Goal: Check status: Check status

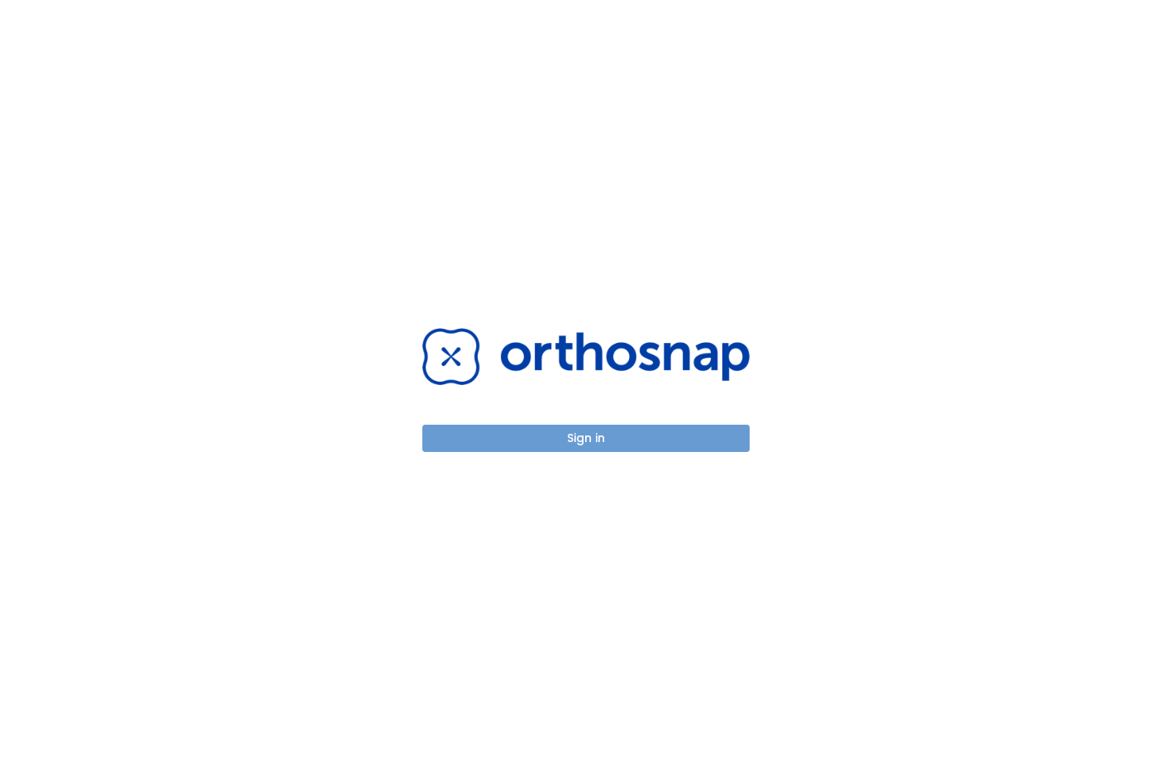
click at [493, 449] on button "Sign in" at bounding box center [585, 438] width 327 height 27
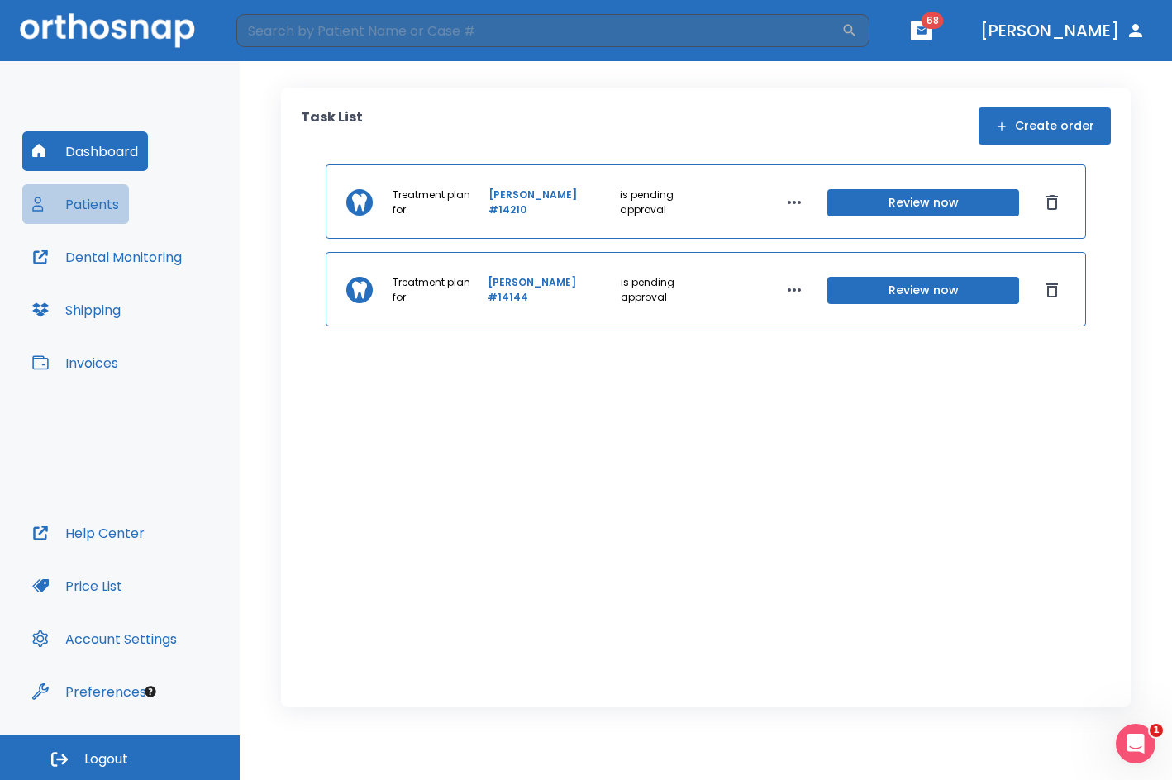
click at [117, 209] on button "Patients" at bounding box center [75, 204] width 107 height 40
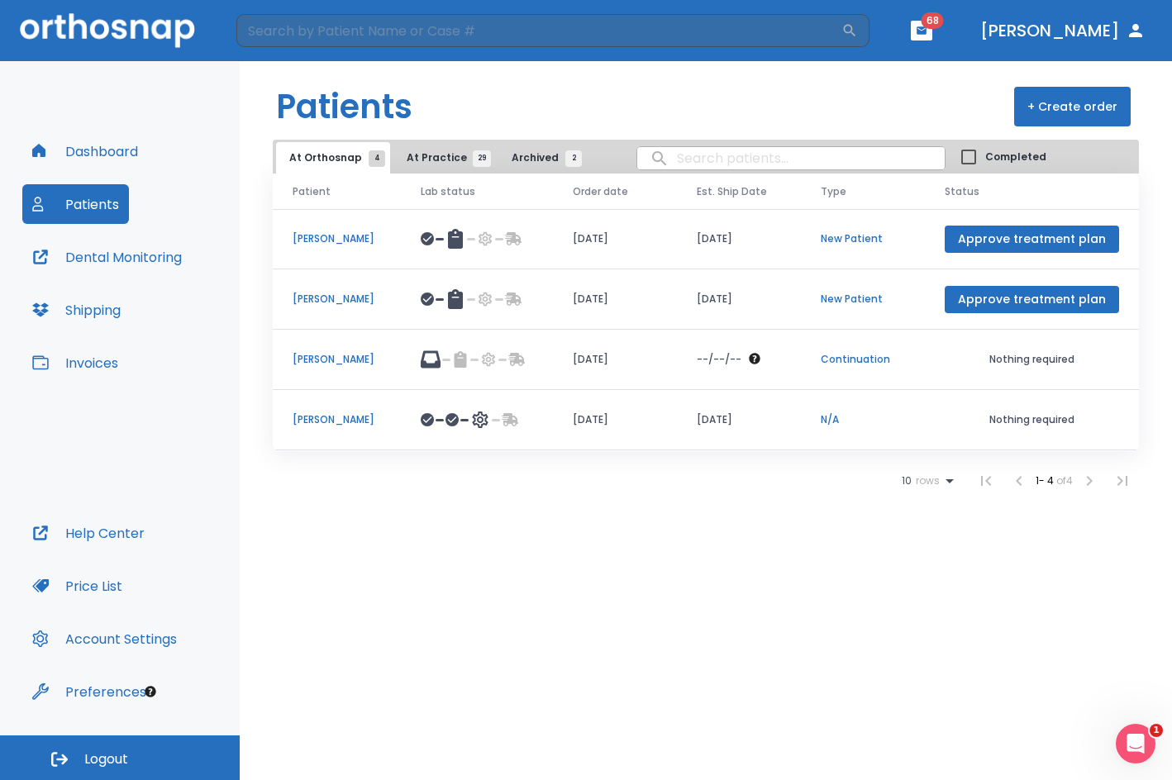
click at [741, 150] on input "search" at bounding box center [790, 158] width 307 height 32
type input "[PERSON_NAME]"
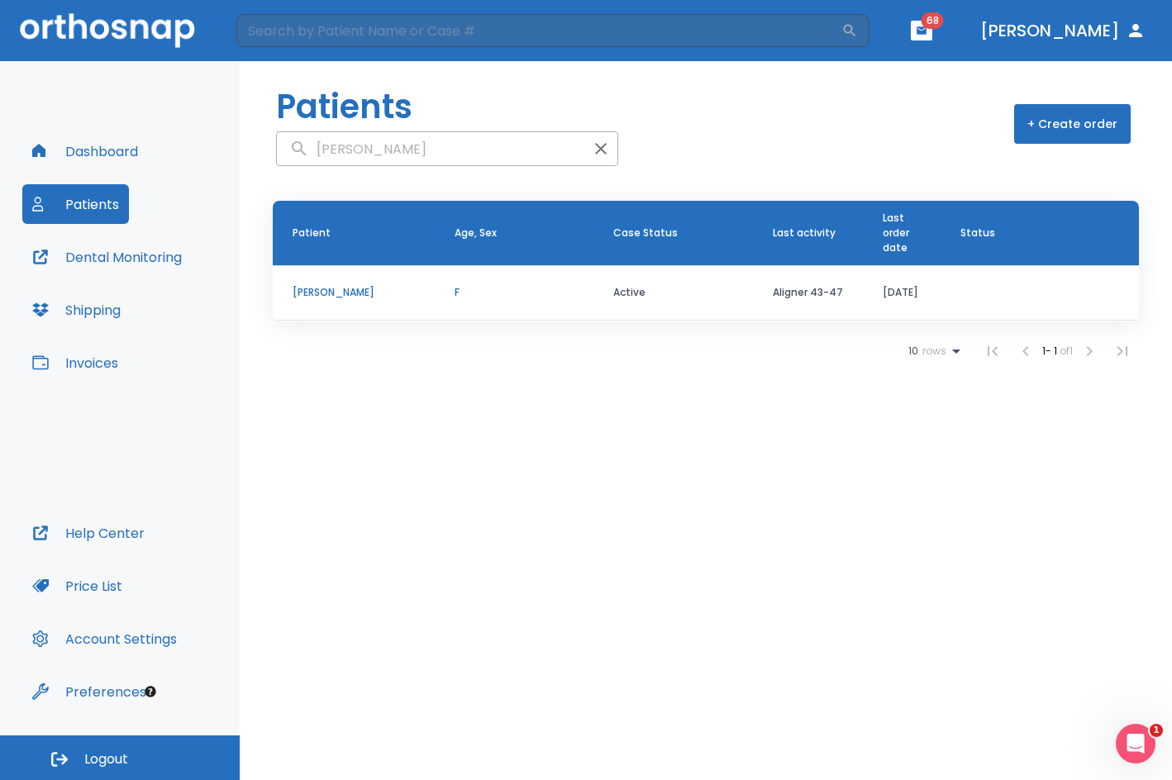
click at [312, 289] on p "[PERSON_NAME]" at bounding box center [354, 292] width 122 height 15
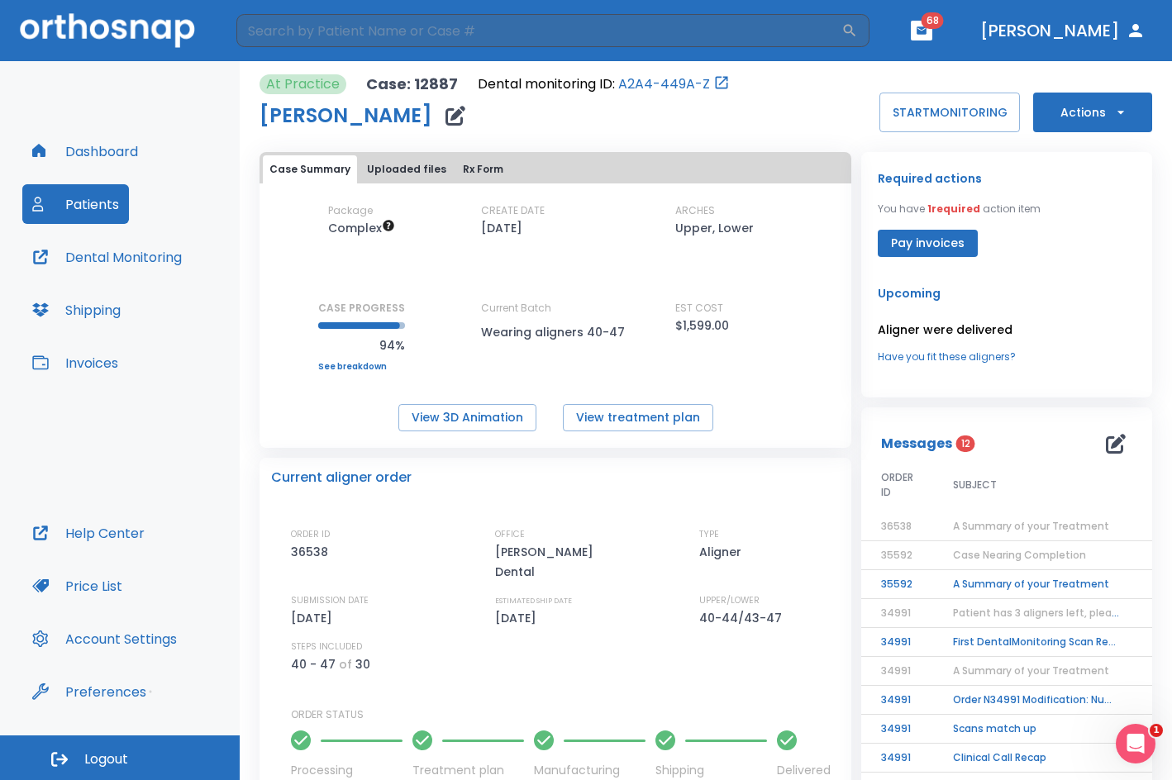
click at [1039, 528] on span "A Summary of your Treatment" at bounding box center [1031, 526] width 156 height 14
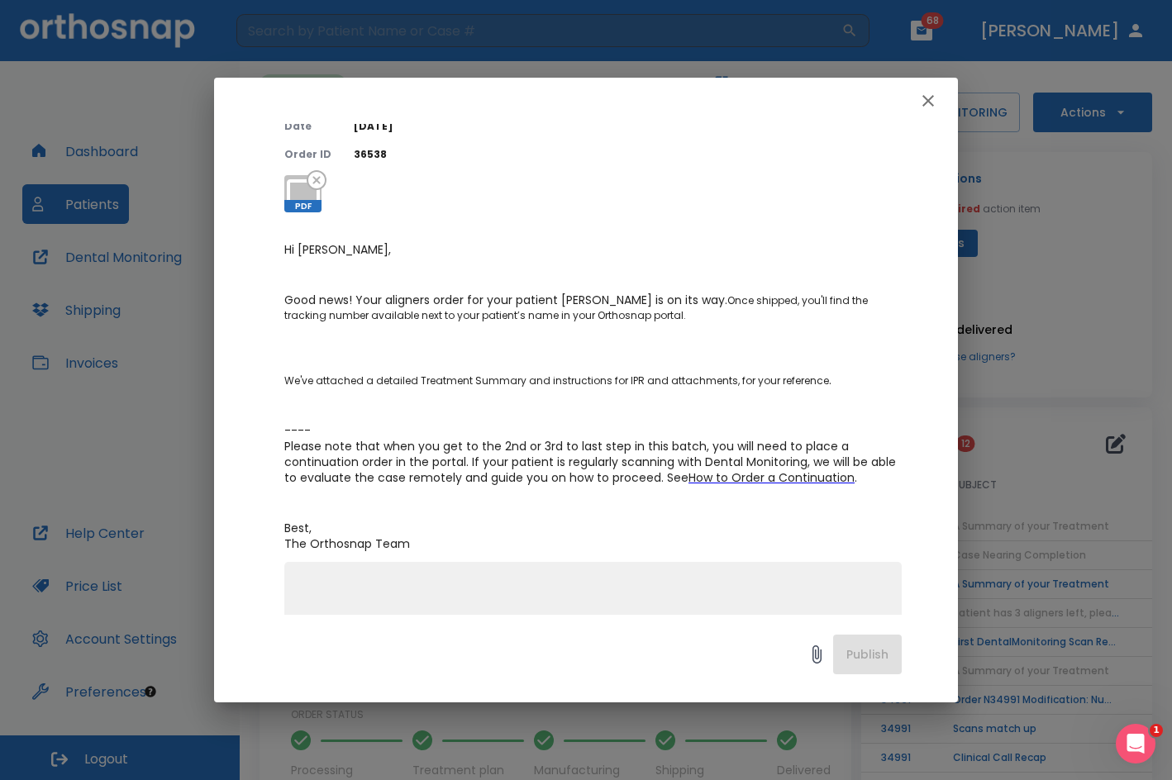
scroll to position [165, 0]
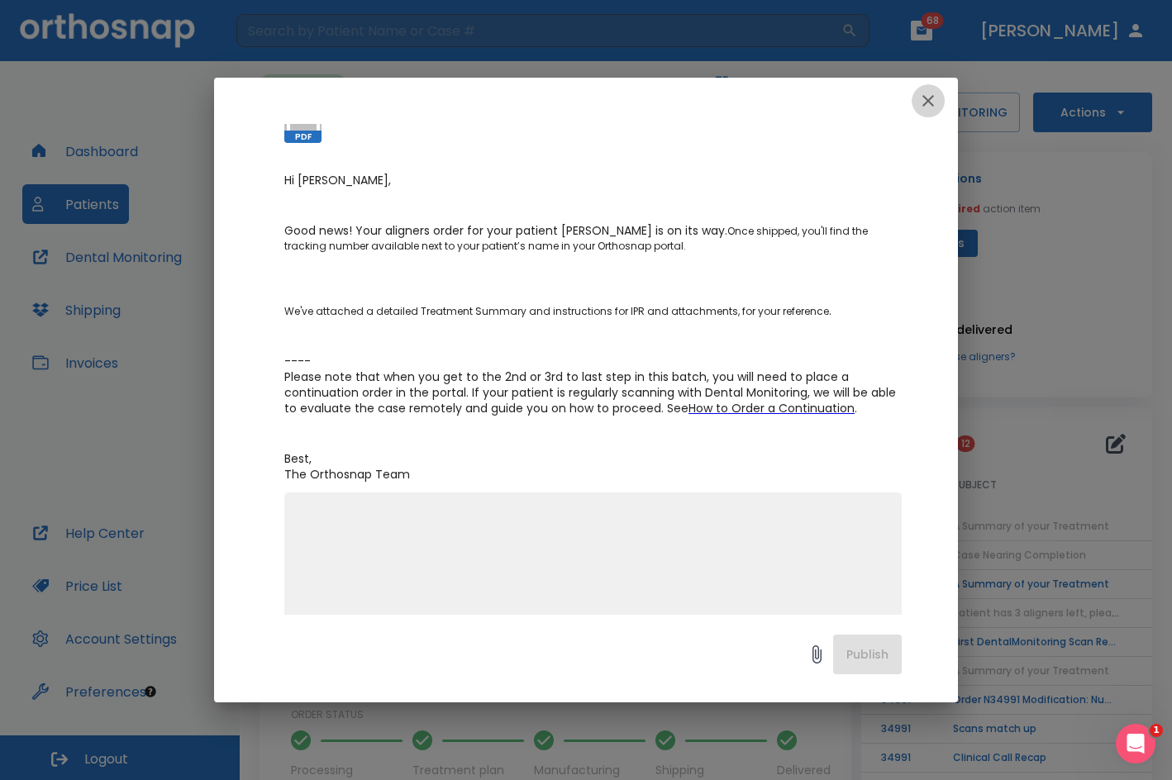
click at [930, 115] on button "button" at bounding box center [928, 100] width 33 height 33
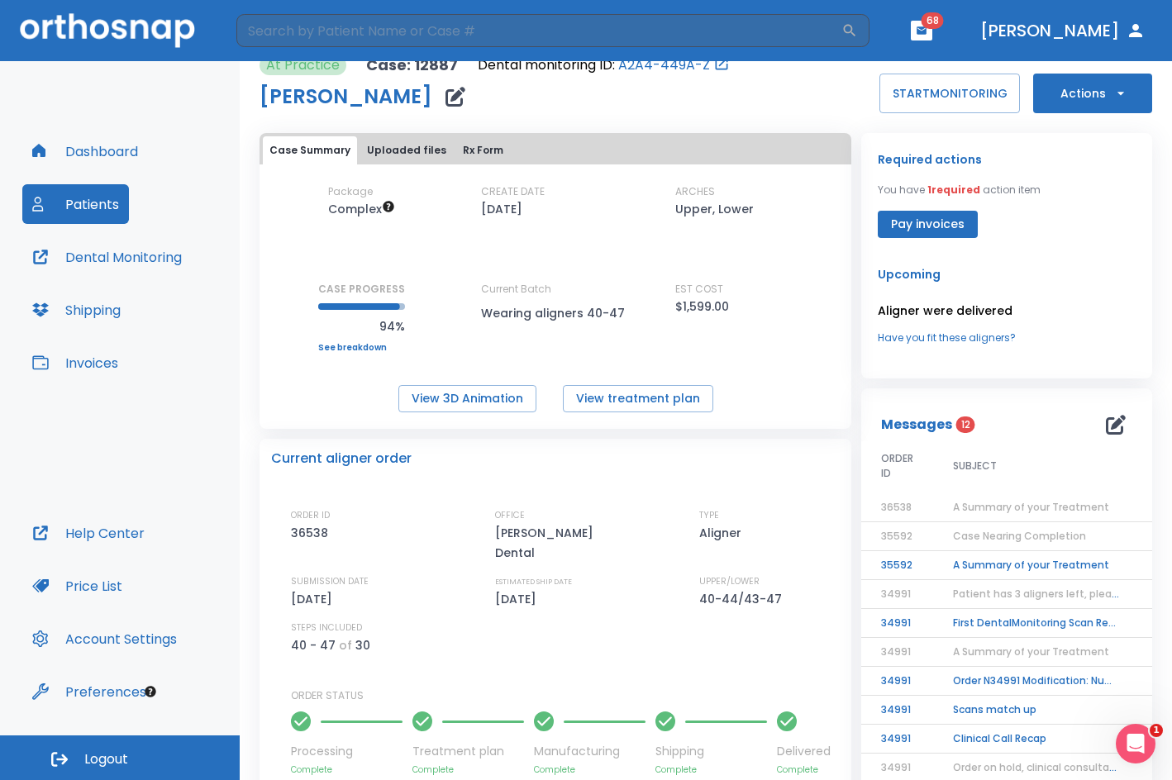
scroll to position [0, 0]
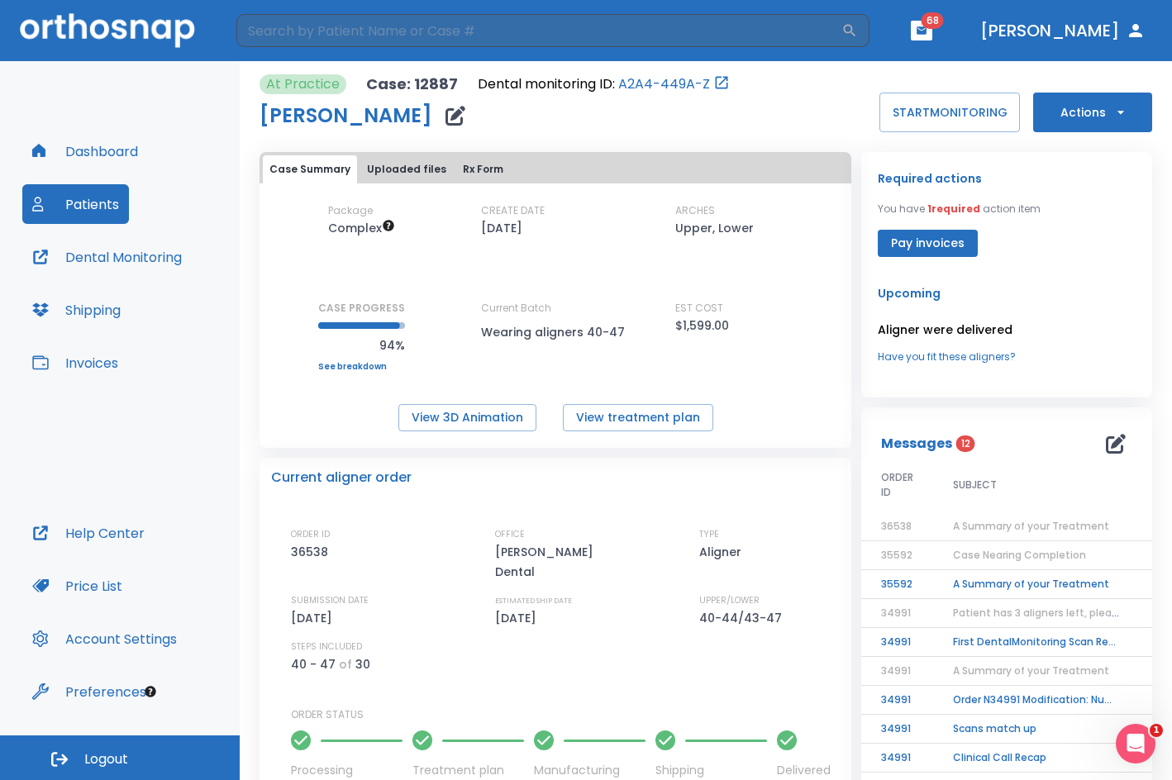
click at [185, 269] on button "Dental Monitoring" at bounding box center [106, 257] width 169 height 40
click at [1018, 575] on td "A Summary of your Treatment" at bounding box center [1036, 584] width 207 height 29
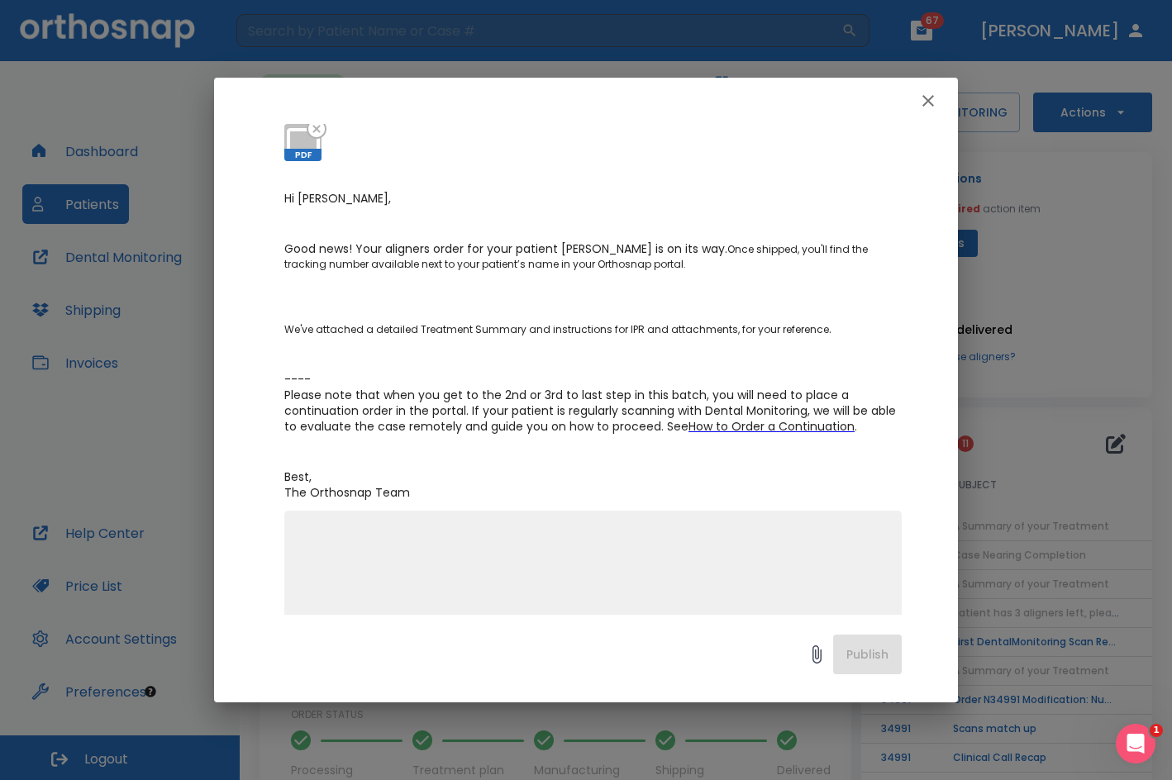
scroll to position [165, 0]
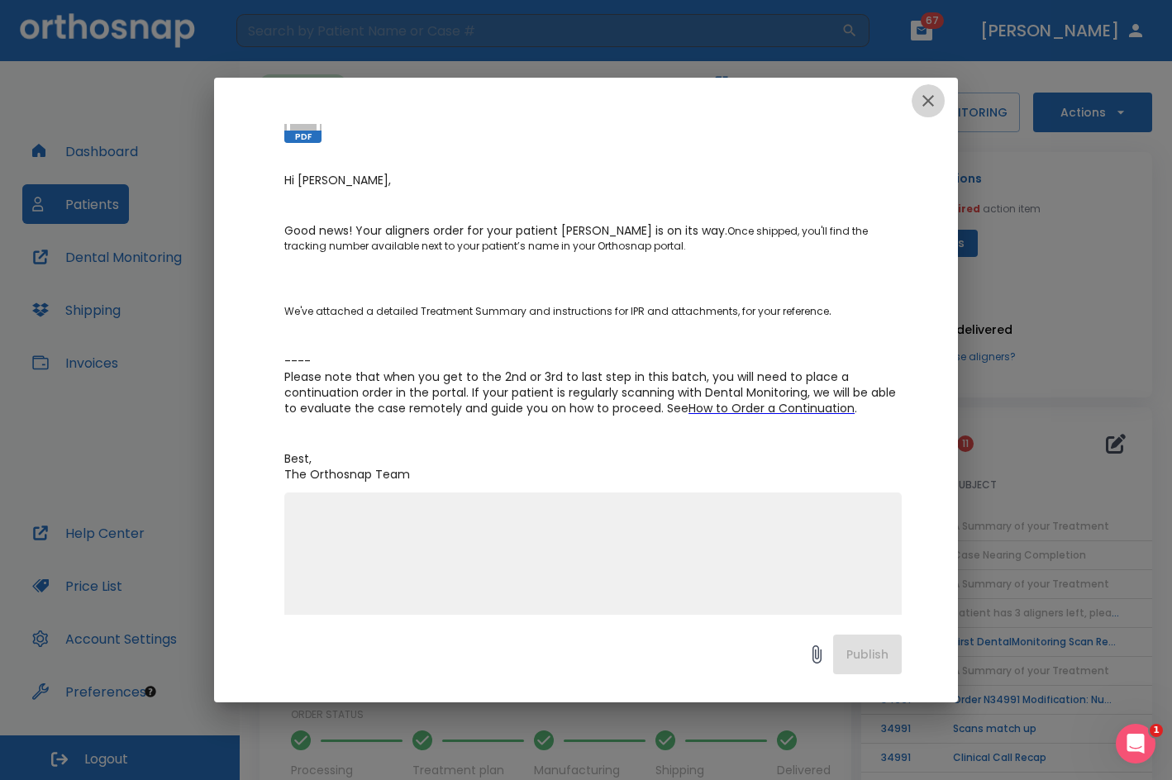
click at [925, 101] on icon "button" at bounding box center [928, 101] width 20 height 20
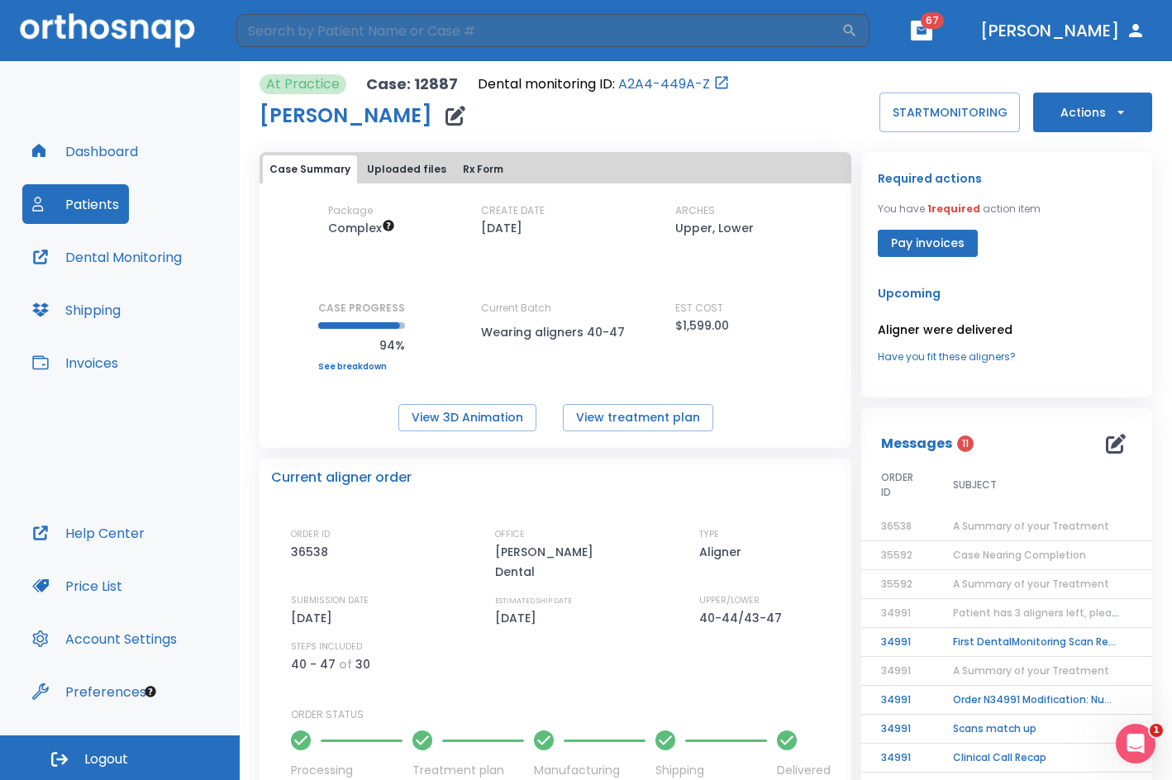
click at [987, 560] on span "Case Nearing Completion" at bounding box center [1019, 555] width 133 height 14
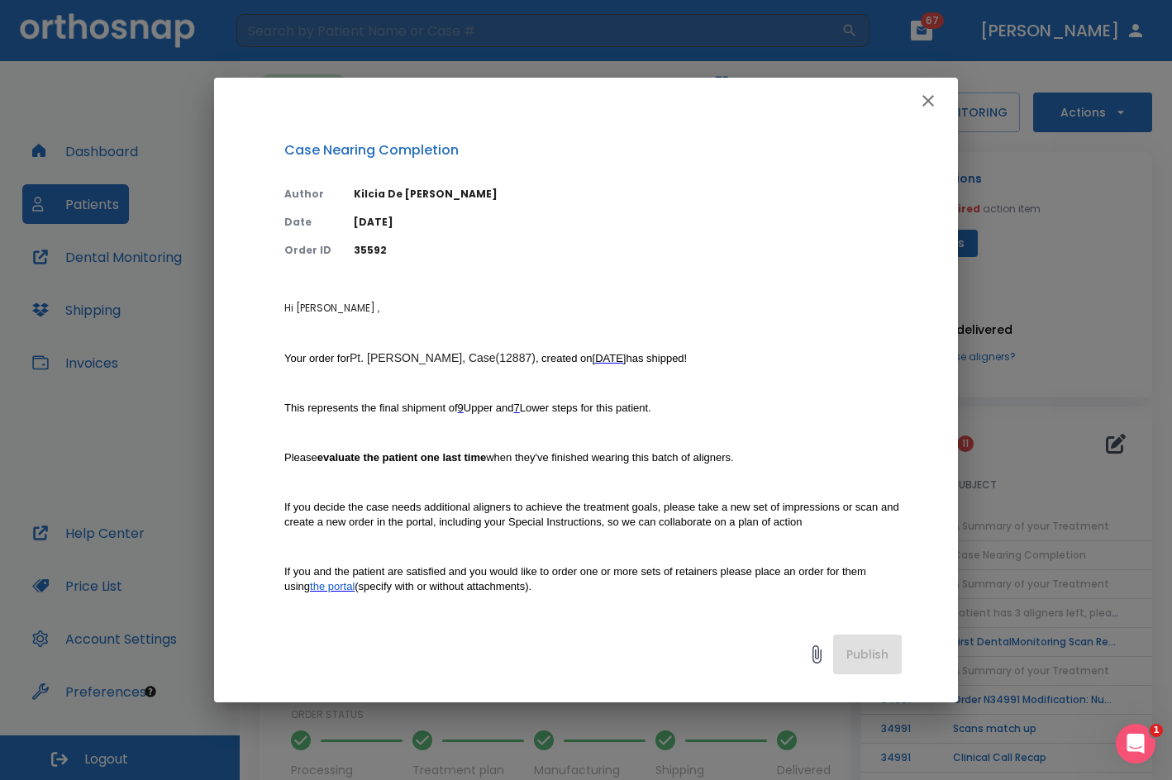
click at [931, 98] on icon "button" at bounding box center [928, 101] width 12 height 12
